Goal: Information Seeking & Learning: Learn about a topic

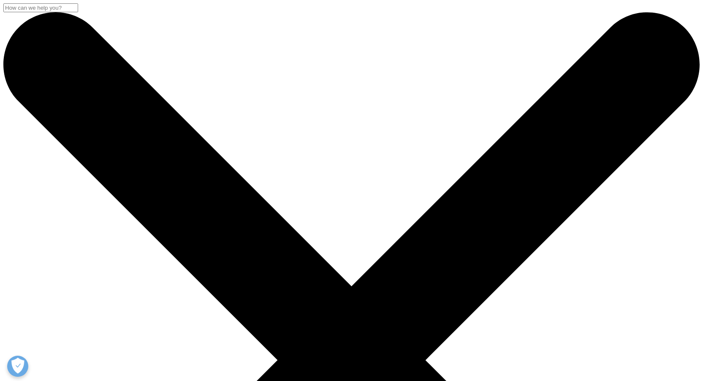
drag, startPoint x: 40, startPoint y: 214, endPoint x: 46, endPoint y: 215, distance: 6.8
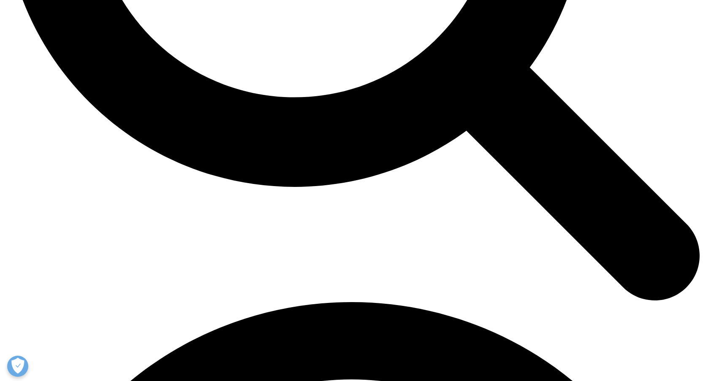
scroll to position [1182, 0]
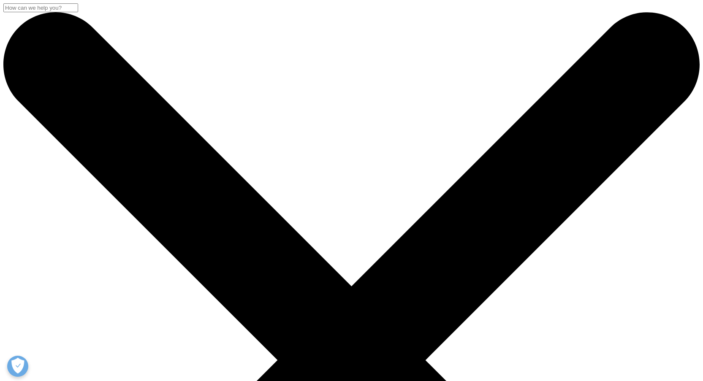
scroll to position [253, 0]
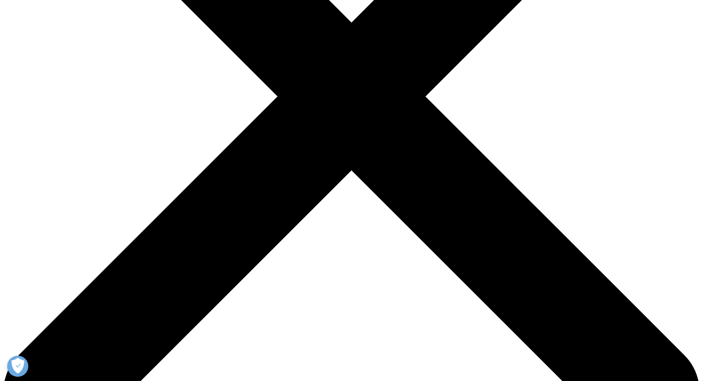
scroll to position [169, 0]
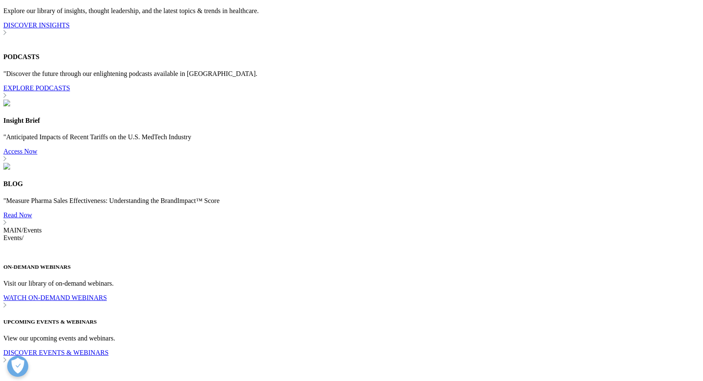
scroll to position [2727, 0]
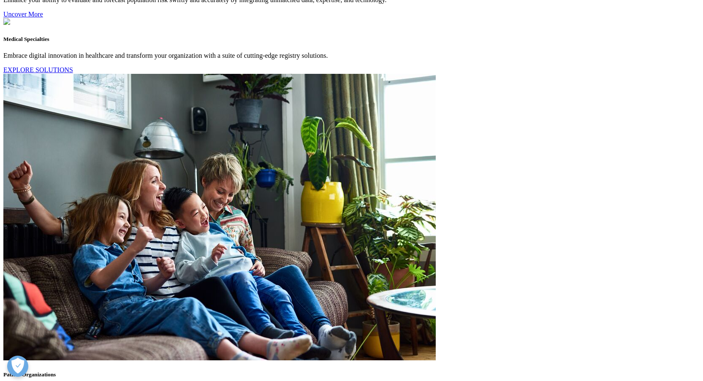
scroll to position [2093, 0]
